Goal: Transaction & Acquisition: Purchase product/service

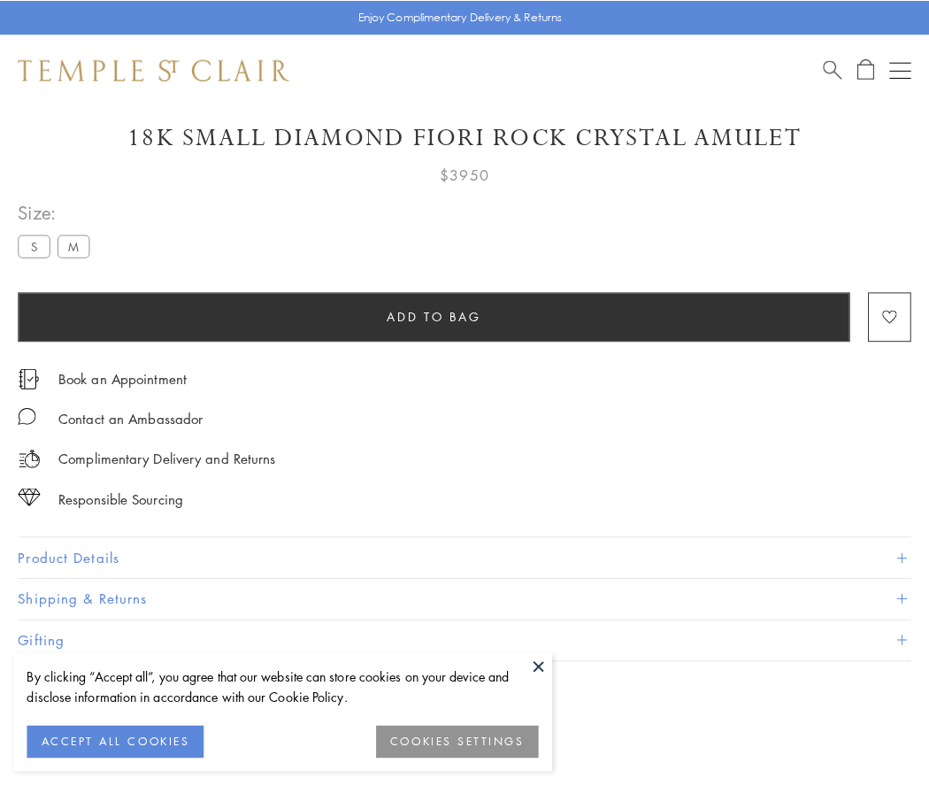
scroll to position [58, 0]
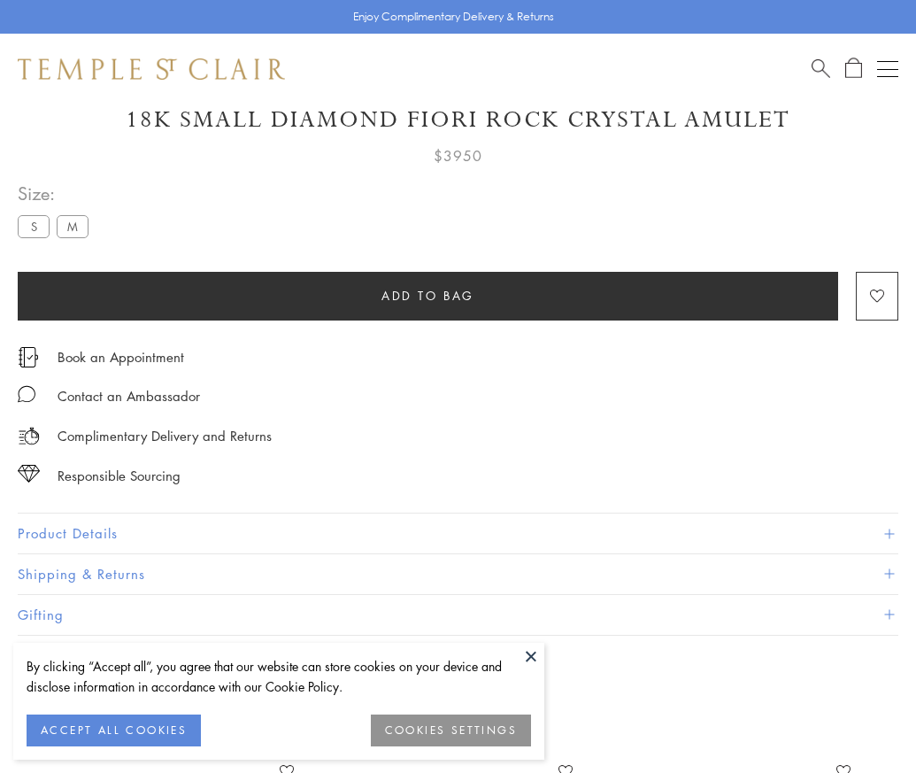
click at [427, 295] on span "Add to bag" at bounding box center [427, 295] width 93 height 19
